Goal: Communication & Community: Answer question/provide support

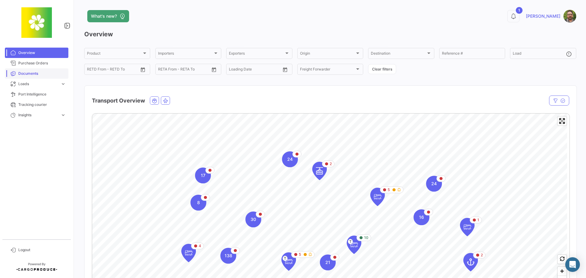
click at [44, 72] on span "Documents" at bounding box center [42, 73] width 48 height 5
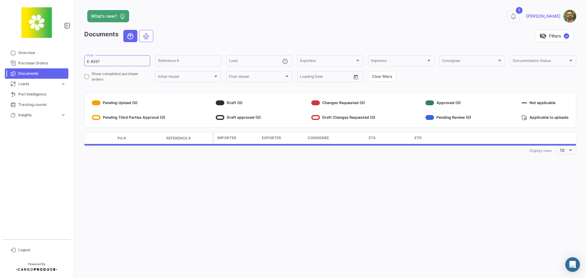
click at [110, 53] on app-list-header "Documents visibility_off Filters ✓ E-8357 PO # Reference # Load Exporters Expor…" at bounding box center [330, 56] width 492 height 53
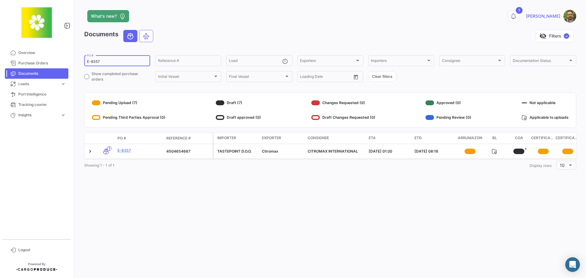
click at [113, 61] on input "E-8357" at bounding box center [117, 62] width 60 height 4
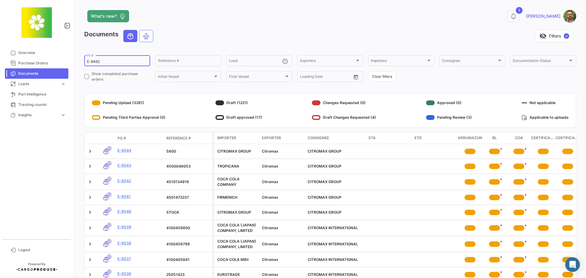
type input "E-8462"
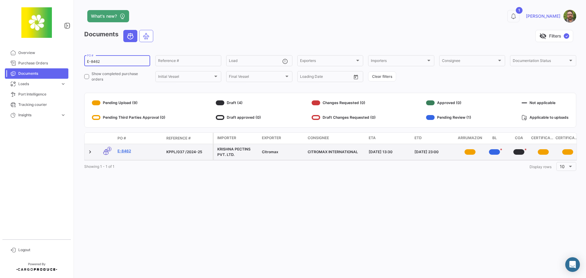
click at [125, 150] on link "E-8462" at bounding box center [140, 150] width 44 height 5
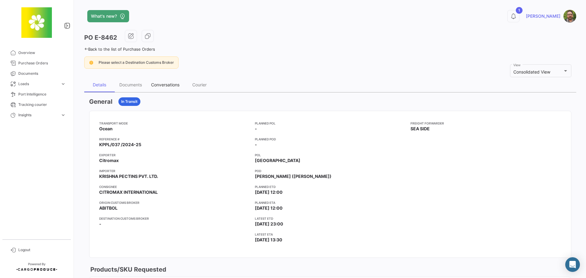
click at [158, 86] on div "Conversations" at bounding box center [165, 84] width 28 height 5
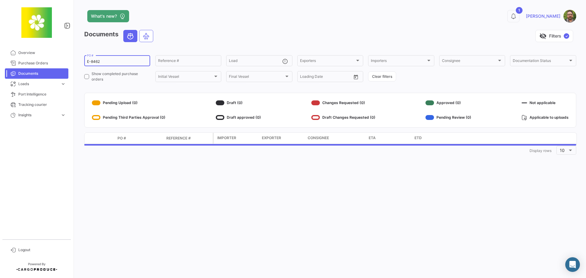
click at [117, 61] on input "E-8462" at bounding box center [117, 62] width 60 height 4
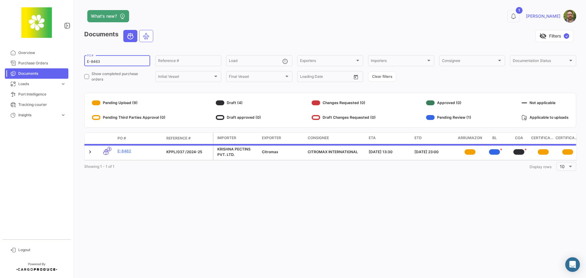
type input "E-8463"
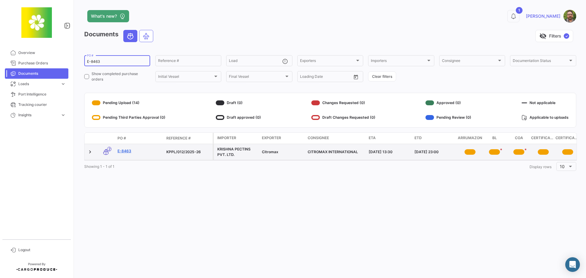
click at [125, 151] on link "E-8463" at bounding box center [140, 150] width 44 height 5
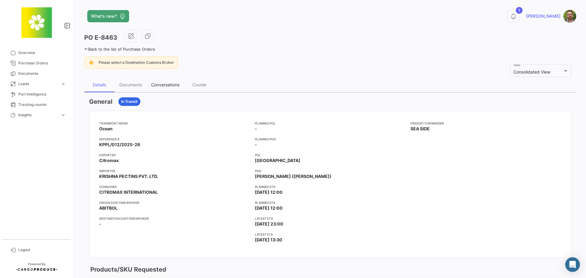
click at [163, 86] on div "Conversations" at bounding box center [165, 84] width 28 height 5
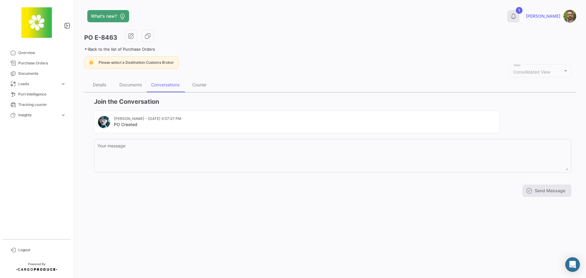
click at [517, 16] on icon at bounding box center [514, 16] width 6 height 6
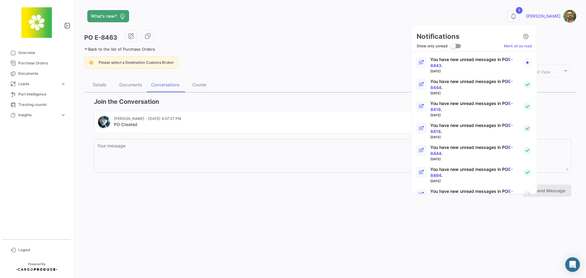
click at [488, 60] on p "You have new unread messages in PO E-8443 ." at bounding box center [475, 62] width 88 height 12
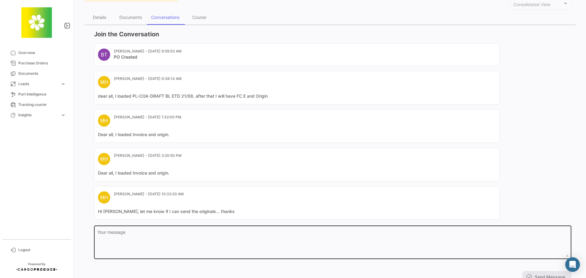
scroll to position [92, 0]
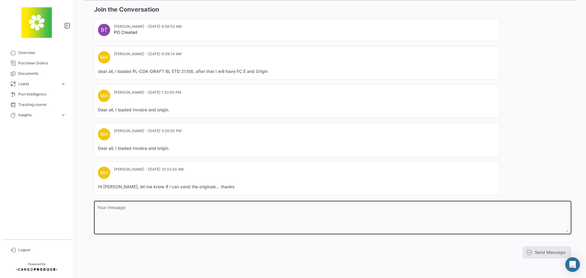
click at [186, 213] on textarea "Your message" at bounding box center [332, 218] width 471 height 27
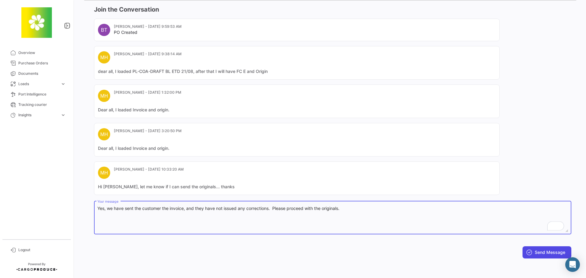
type textarea "Yes, we have sent the customer the invoice, and they have not issued any correc…"
click at [551, 251] on button "Send Message" at bounding box center [547, 252] width 49 height 12
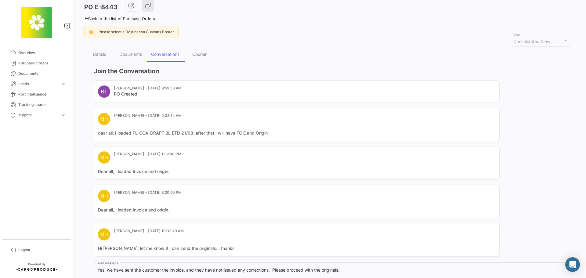
scroll to position [0, 0]
